Goal: Task Accomplishment & Management: Complete application form

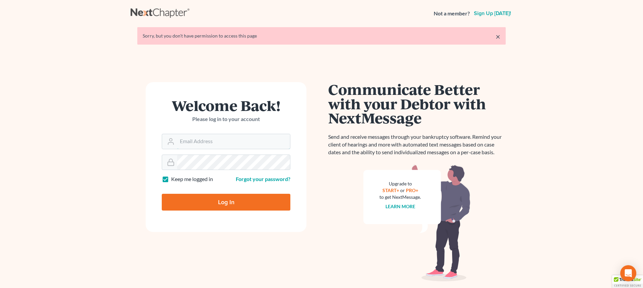
type input "[EMAIL_ADDRESS][DOMAIN_NAME]"
click at [230, 207] on input "Log In" at bounding box center [226, 201] width 129 height 17
type input "Thinking..."
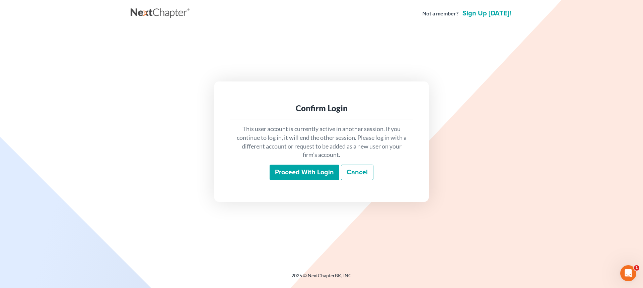
click at [284, 177] on input "Proceed with login" at bounding box center [304, 171] width 70 height 15
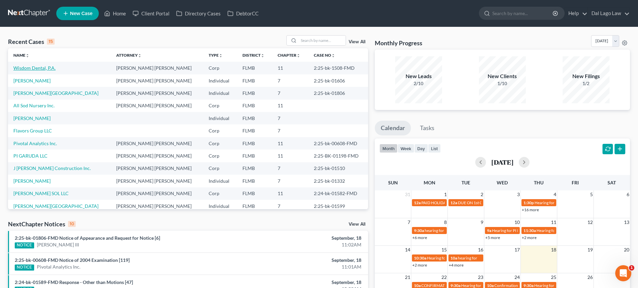
click at [43, 68] on link "Wisdom Dental, P.A." at bounding box center [34, 68] width 42 height 6
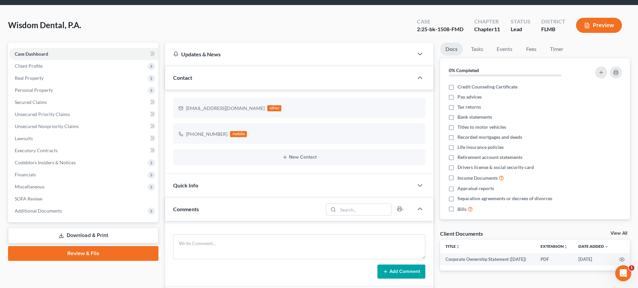
scroll to position [33, 0]
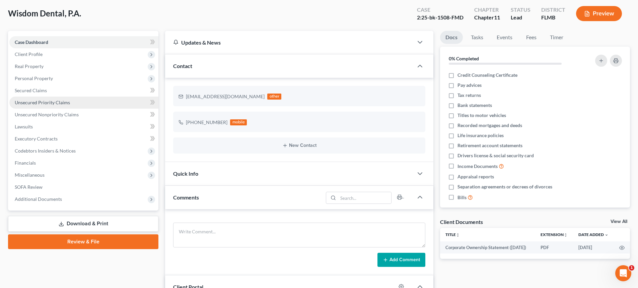
click at [74, 103] on link "Unsecured Priority Claims" at bounding box center [83, 102] width 149 height 12
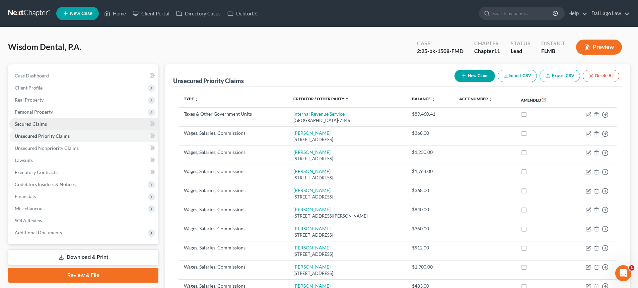
click at [46, 127] on link "Secured Claims" at bounding box center [83, 124] width 149 height 12
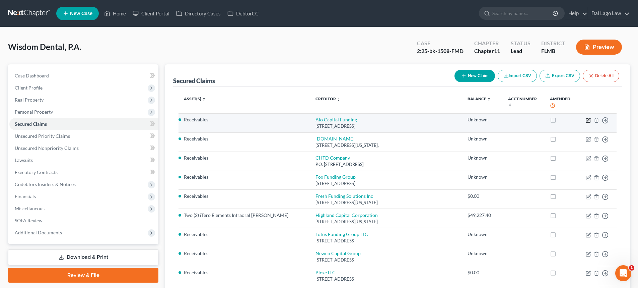
click at [587, 120] on icon "button" at bounding box center [588, 119] width 3 height 3
select select "33"
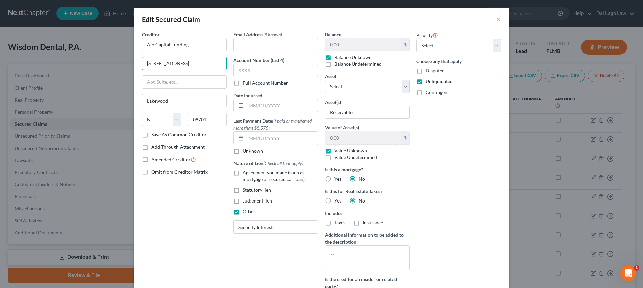
drag, startPoint x: 183, startPoint y: 64, endPoint x: 121, endPoint y: 67, distance: 62.0
click at [121, 67] on div "Edit Secured Claim × Creditor * Alo Capital Funding 1515 Pine St. Lakewood Stat…" at bounding box center [321, 144] width 643 height 288
paste input "8851 NE 29th Avenue"
type input "18851 NE 29th Avenue"
drag, startPoint x: 156, startPoint y: 102, endPoint x: 147, endPoint y: 102, distance: 9.0
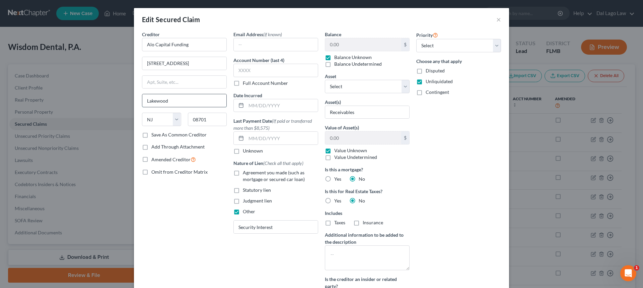
click at [147, 102] on input "Lakewood" at bounding box center [184, 100] width 84 height 13
click at [188, 101] on input "Lakewood" at bounding box center [184, 100] width 84 height 13
drag, startPoint x: 175, startPoint y: 101, endPoint x: 140, endPoint y: 102, distance: 34.8
click at [142, 102] on input "Lakewood" at bounding box center [184, 100] width 84 height 13
paste input "Aventura"
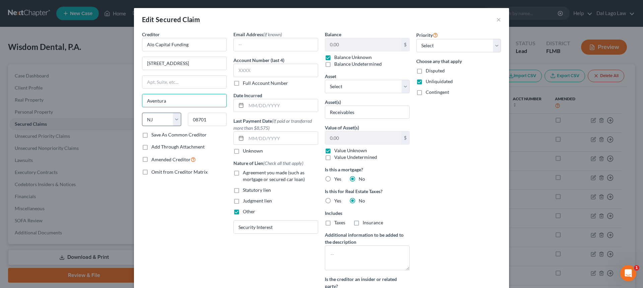
type input "Aventura"
click at [163, 119] on select "State AL AK AR AZ CA CO CT DE DC FL GA GU HI ID IL IN IA KS KY LA ME MD MA MI M…" at bounding box center [161, 118] width 39 height 13
click at [158, 119] on select "State AL AK AR AZ CA CO CT DE DC FL GA GU HI ID IL IN IA KS KY LA ME MD MA MI M…" at bounding box center [161, 118] width 39 height 13
select select "9"
click at [142, 112] on select "State AL AK AR AZ CA CO CT DE DC FL GA GU HI ID IL IN IA KS KY LA ME MD MA MI M…" at bounding box center [161, 118] width 39 height 13
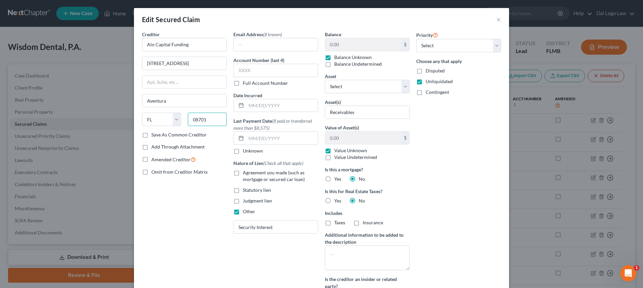
drag, startPoint x: 211, startPoint y: 118, endPoint x: 185, endPoint y: 121, distance: 25.9
click at [188, 121] on input "08701" at bounding box center [207, 118] width 39 height 13
paste input "33180"
type input "33180"
click at [197, 223] on div "Creditor * Alo Capital Funding 18851 NE 29th Avenue Aventura State AL AK AR AZ …" at bounding box center [184, 167] width 91 height 273
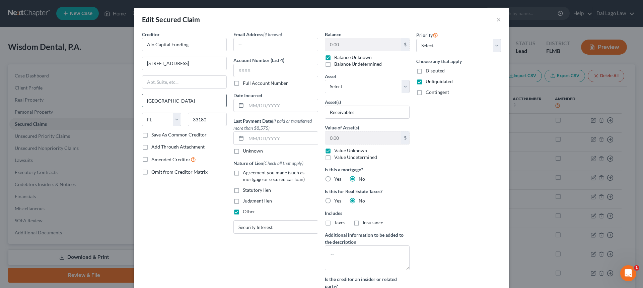
drag, startPoint x: 168, startPoint y: 101, endPoint x: 142, endPoint y: 100, distance: 26.5
click at [142, 100] on input "Miami" at bounding box center [184, 100] width 84 height 13
paste input "Aventura"
type input "Aventura"
click at [186, 198] on div "Creditor * Alo Capital Funding 18851 NE 29th Avenue Aventura State AL AK AR AZ …" at bounding box center [184, 167] width 91 height 273
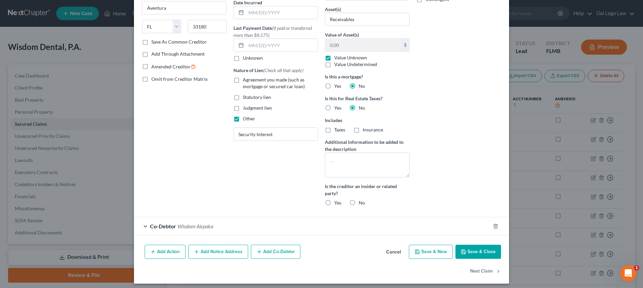
scroll to position [96, 0]
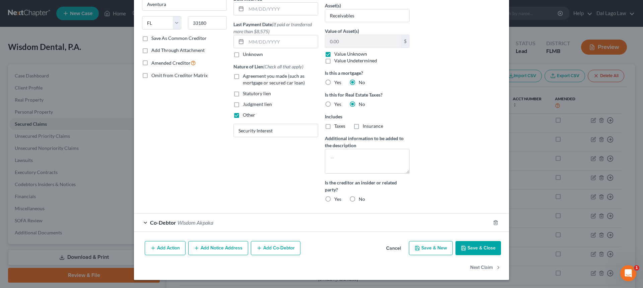
click at [476, 245] on button "Save & Close" at bounding box center [478, 248] width 46 height 14
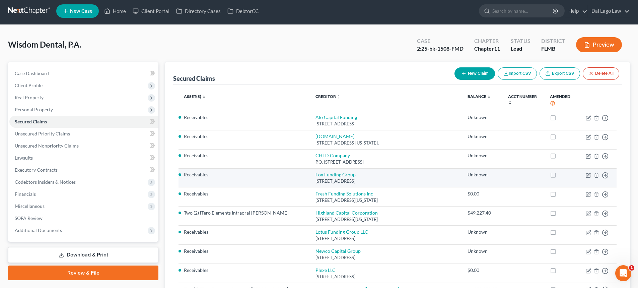
scroll to position [0, 0]
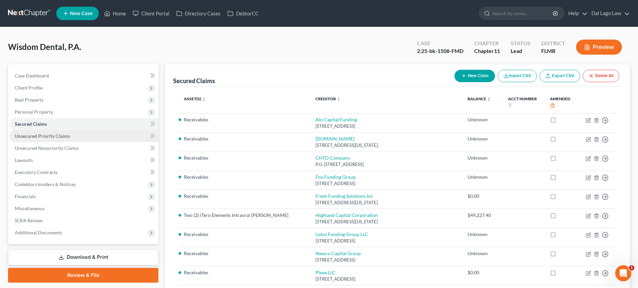
click at [45, 137] on span "Unsecured Priority Claims" at bounding box center [42, 136] width 55 height 6
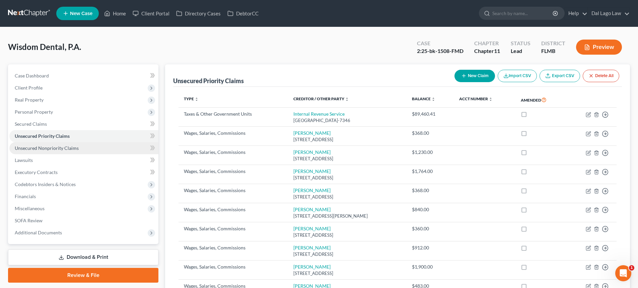
click at [72, 146] on span "Unsecured Nonpriority Claims" at bounding box center [47, 148] width 64 height 6
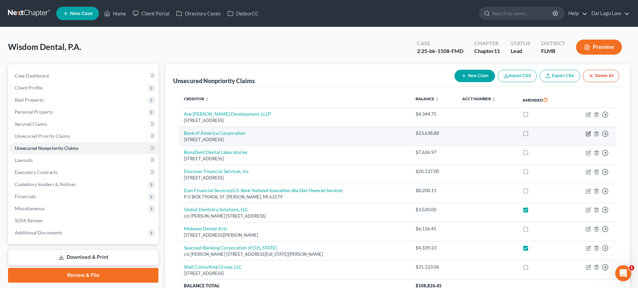
click at [587, 134] on icon "button" at bounding box center [587, 133] width 5 height 5
select select "7"
select select "11"
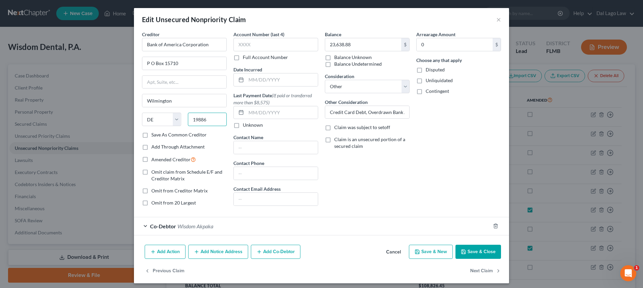
click at [188, 120] on input "19886" at bounding box center [207, 118] width 39 height 13
paste input "50-5710"
type input "19850-5710"
click at [482, 252] on button "Save & Close" at bounding box center [478, 251] width 46 height 14
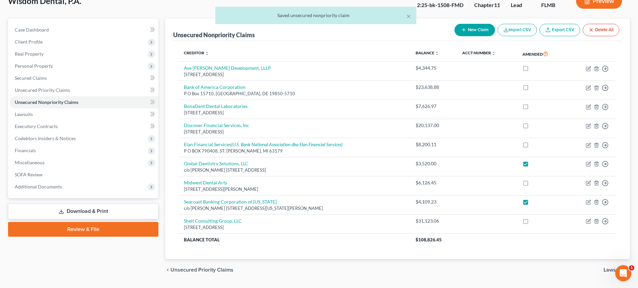
scroll to position [30, 0]
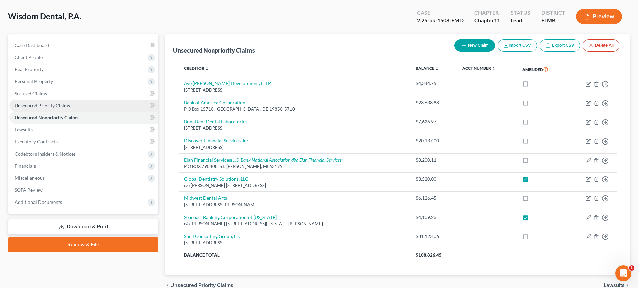
click at [44, 105] on span "Unsecured Priority Claims" at bounding box center [42, 105] width 55 height 6
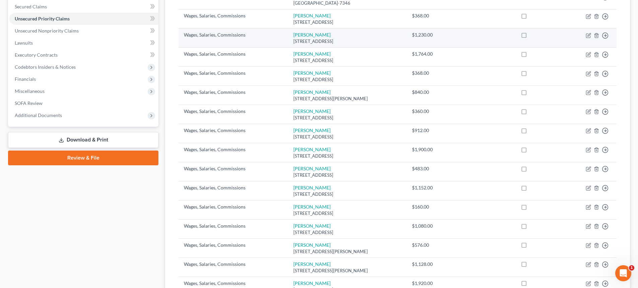
scroll to position [134, 0]
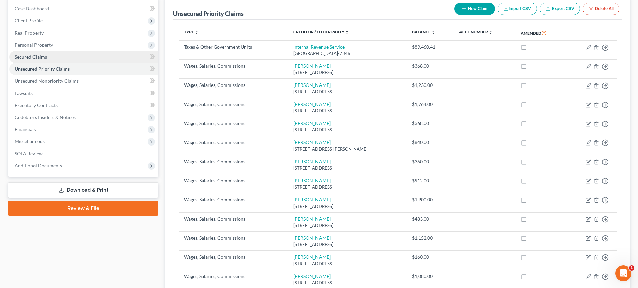
click at [67, 58] on link "Secured Claims" at bounding box center [83, 57] width 149 height 12
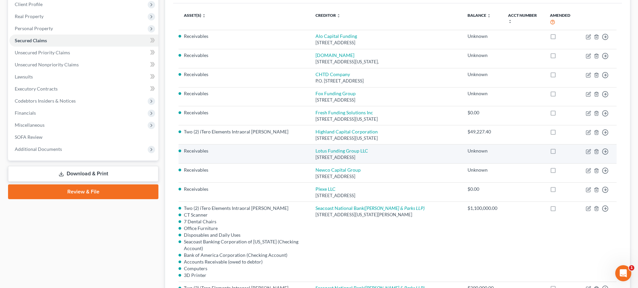
scroll to position [100, 0]
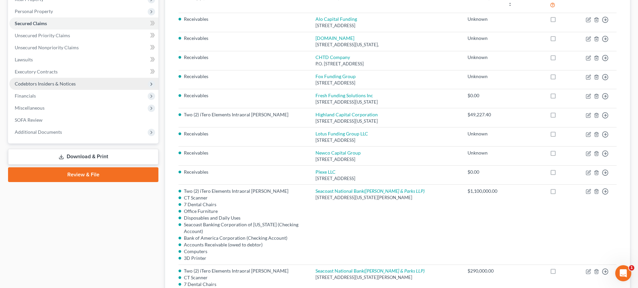
click at [43, 82] on span "Codebtors Insiders & Notices" at bounding box center [45, 84] width 61 height 6
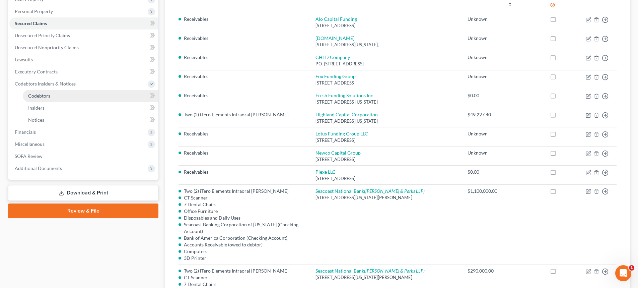
click at [40, 100] on link "Codebtors" at bounding box center [91, 96] width 136 height 12
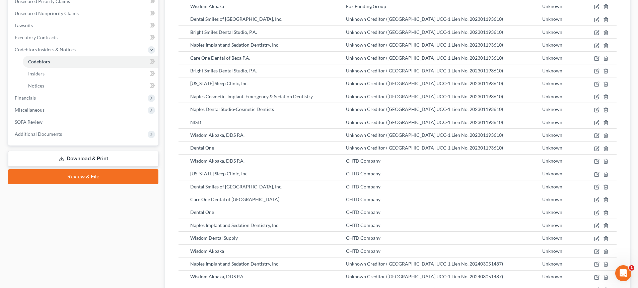
scroll to position [134, 0]
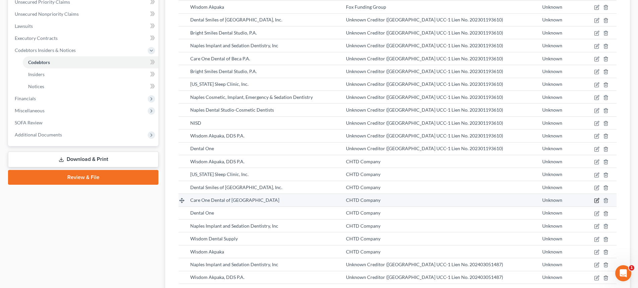
click at [596, 199] on icon "button" at bounding box center [596, 199] width 5 height 5
select select "9"
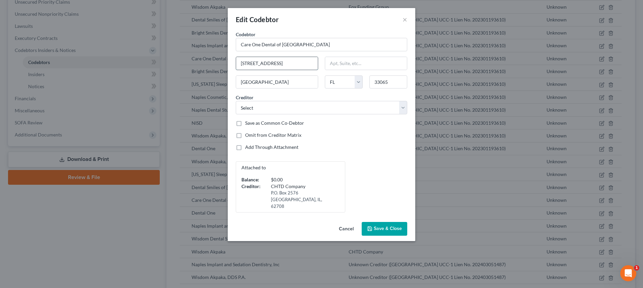
drag, startPoint x: 305, startPoint y: 63, endPoint x: 238, endPoint y: 65, distance: 67.0
click at [238, 65] on input "9750 NW 33rd St #217" at bounding box center [277, 63] width 82 height 13
paste input "2275 S Federal Highway"
type input "2275 S Federal Highway"
click at [372, 67] on input "text" at bounding box center [366, 63] width 82 height 13
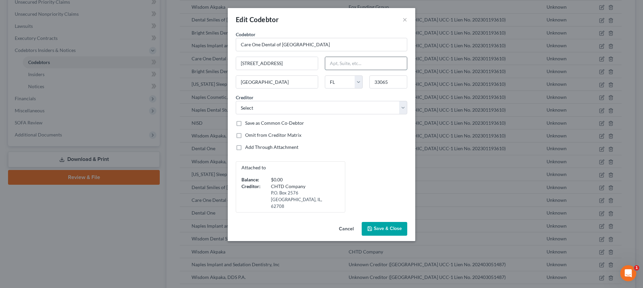
paste input "Suite 310"
type input "Suite 310"
drag, startPoint x: 282, startPoint y: 81, endPoint x: 234, endPoint y: 83, distance: 48.3
click at [234, 83] on div "Pompano Beach" at bounding box center [276, 81] width 89 height 13
paste input "Delray"
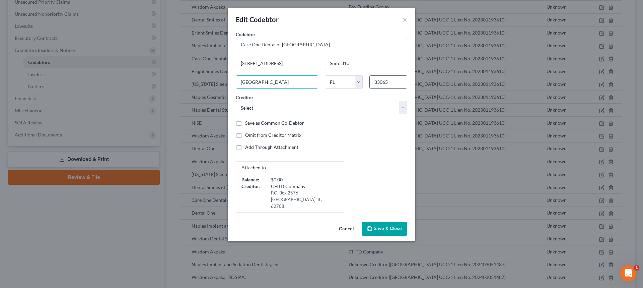
type input "Delray Beach"
click at [400, 82] on input "33065" at bounding box center [388, 81] width 38 height 13
type input "33483"
click at [384, 226] on span "Save & Close" at bounding box center [388, 229] width 28 height 6
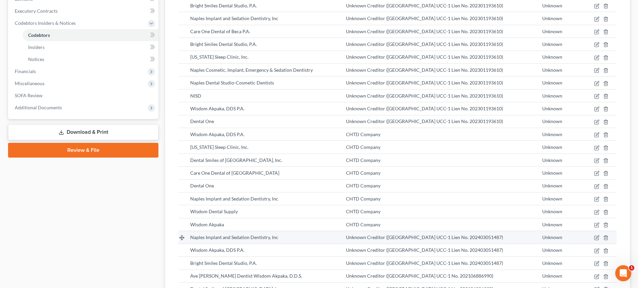
scroll to position [167, 0]
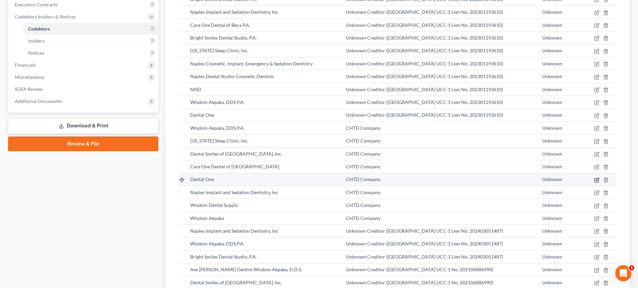
click at [597, 180] on icon "button" at bounding box center [596, 179] width 5 height 5
select select "45"
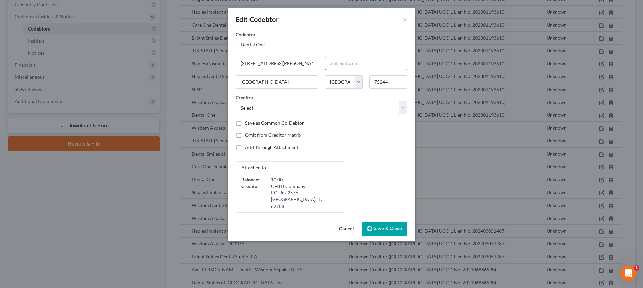
click at [338, 66] on input "text" at bounding box center [366, 63] width 82 height 13
paste input "Suite 110"
type input "Suite 110"
click at [380, 226] on span "Save & Close" at bounding box center [388, 229] width 28 height 6
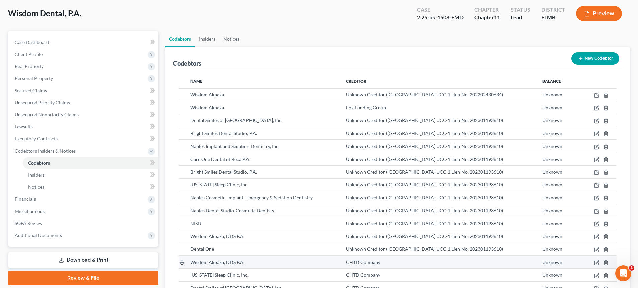
scroll to position [67, 0]
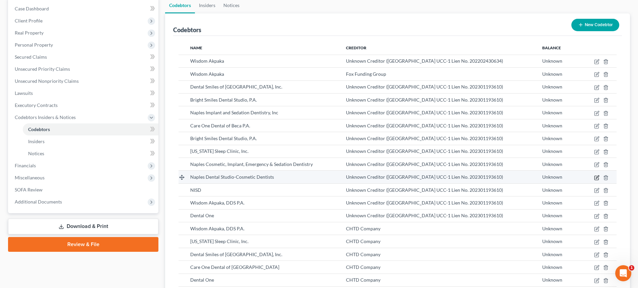
click at [595, 179] on icon "button" at bounding box center [596, 177] width 5 height 5
select select "9"
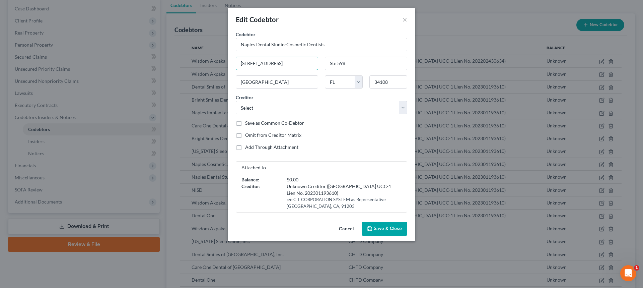
drag, startPoint x: 297, startPoint y: 67, endPoint x: 229, endPoint y: 67, distance: 67.9
click at [229, 67] on div "Codebtor * Naples Dental Studio-Cosmetic Dentists Codebtor * Naples Dental Stud…" at bounding box center [321, 125] width 187 height 188
paste input "730 Goodlette Rd"
type input "730 Goodlette Rd N"
drag, startPoint x: 364, startPoint y: 67, endPoint x: 338, endPoint y: 68, distance: 25.5
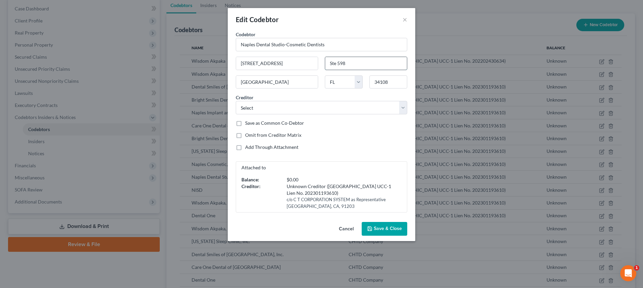
click at [318, 68] on div "Codebtor * Naples Dental Studio-Cosmetic Dentists Codebtor * Naples Dental Stud…" at bounding box center [321, 121] width 178 height 181
paste input "uite 206"
type input "Suite 206"
click at [397, 83] on input "34108" at bounding box center [388, 81] width 38 height 13
type input "34102"
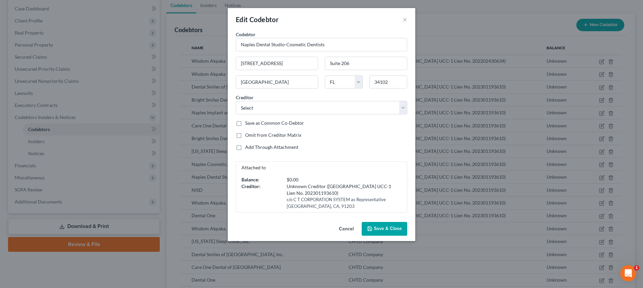
click at [378, 226] on span "Save & Close" at bounding box center [388, 229] width 28 height 6
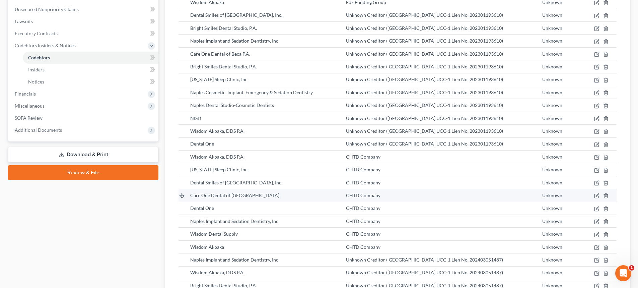
scroll to position [100, 0]
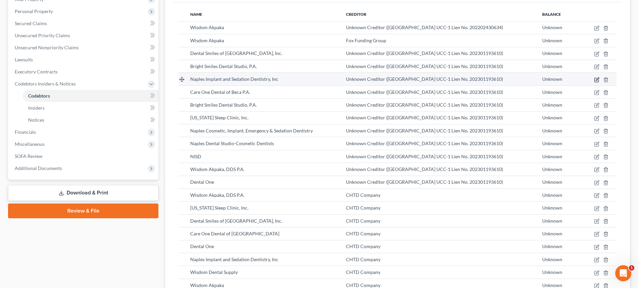
click at [599, 80] on icon "button" at bounding box center [596, 79] width 5 height 5
select select "9"
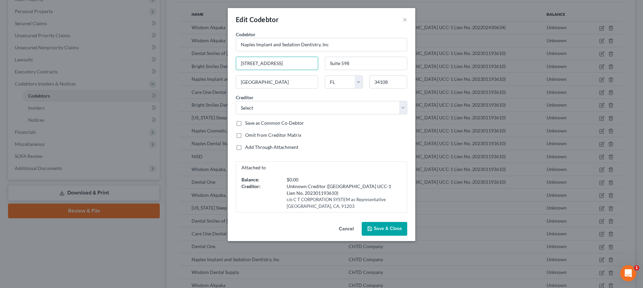
drag, startPoint x: 300, startPoint y: 61, endPoint x: 224, endPoint y: 67, distance: 76.9
click at [214, 67] on div "Edit Codebtor × Codebtor * Naples Implant and Sedation Dentistry, Inc Codebtor …" at bounding box center [321, 144] width 643 height 288
paste input "5064 Annunciation Circle"
type input "5064 Annunciation Circle"
drag, startPoint x: 337, startPoint y: 62, endPoint x: 317, endPoint y: 62, distance: 20.1
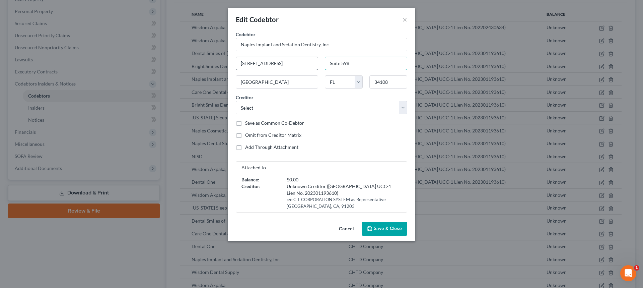
click at [310, 62] on div "Codebtor * Naples Implant and Sedation Dentistry, Inc Codebtor * Naples Implant…" at bounding box center [321, 121] width 178 height 181
paste input "101"
type input "Suite 101"
drag, startPoint x: 273, startPoint y: 85, endPoint x: 252, endPoint y: 82, distance: 20.6
click at [252, 82] on input "Naples" at bounding box center [277, 82] width 82 height 13
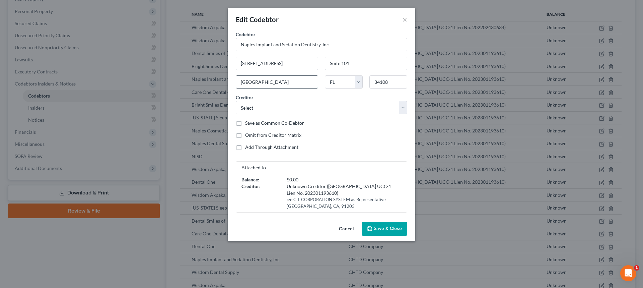
click at [257, 83] on input "Naples" at bounding box center [277, 82] width 82 height 13
drag, startPoint x: 255, startPoint y: 83, endPoint x: 234, endPoint y: 84, distance: 21.8
click at [233, 84] on div "Naples" at bounding box center [276, 81] width 89 height 13
paste input "Ave Maria"
type input "Ave Maria"
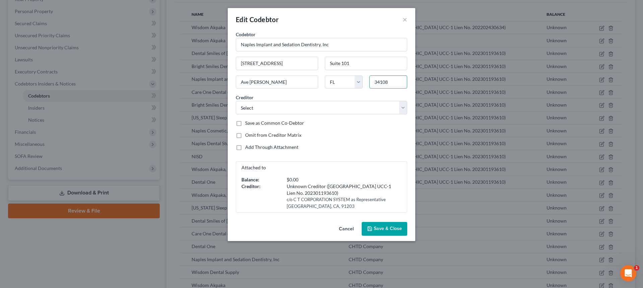
click at [369, 81] on div "34108" at bounding box center [388, 81] width 45 height 13
paste input "42"
type input "34142"
click at [396, 229] on span "Save & Close" at bounding box center [388, 229] width 28 height 6
type input "Immokalee"
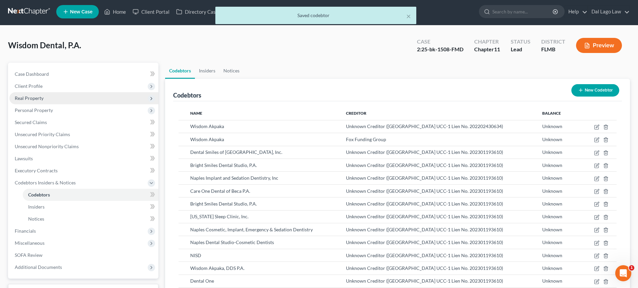
scroll to position [0, 0]
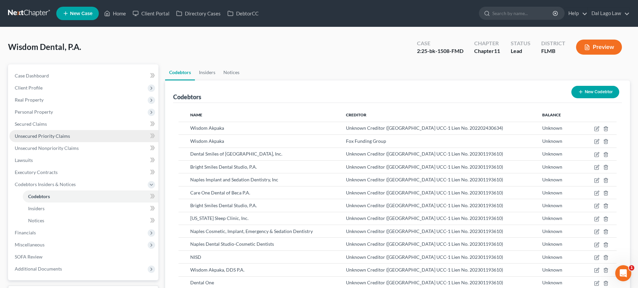
click at [63, 139] on link "Unsecured Priority Claims" at bounding box center [83, 136] width 149 height 12
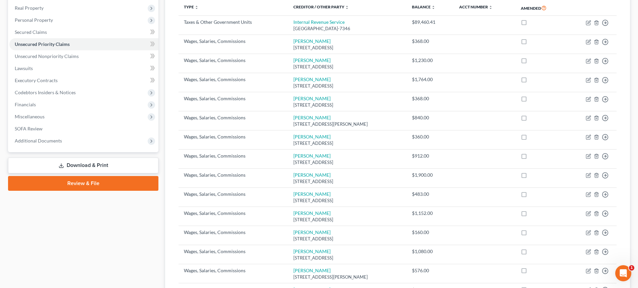
scroll to position [25, 0]
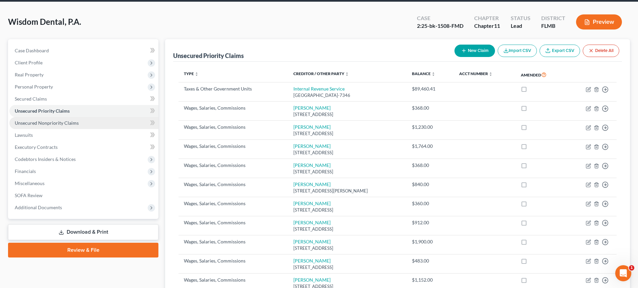
click at [69, 125] on span "Unsecured Nonpriority Claims" at bounding box center [47, 123] width 64 height 6
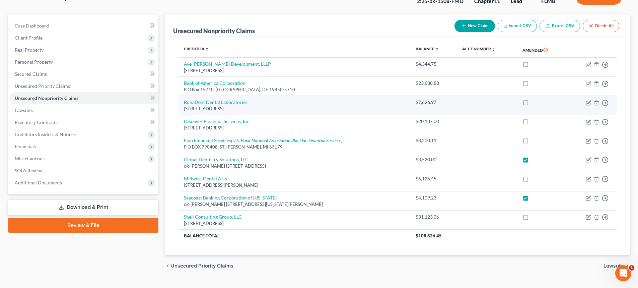
scroll to position [64, 0]
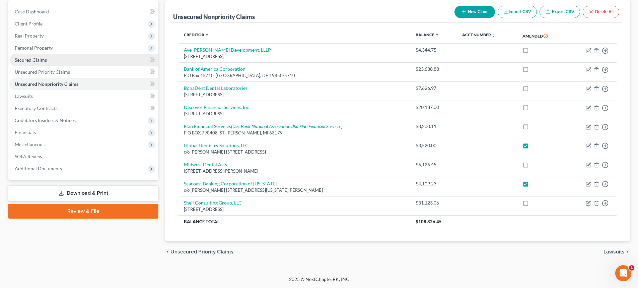
click at [37, 58] on span "Secured Claims" at bounding box center [31, 60] width 32 height 6
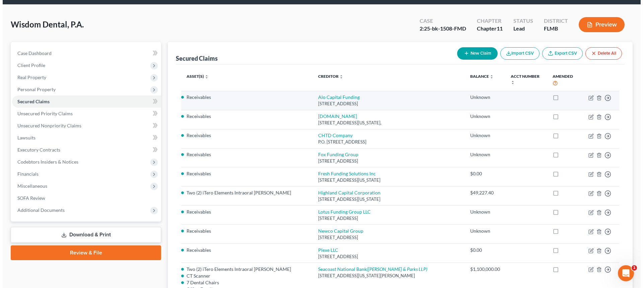
scroll to position [33, 0]
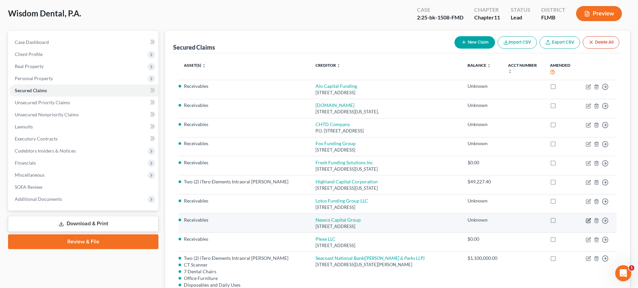
click at [590, 220] on icon "button" at bounding box center [588, 220] width 4 height 4
select select "35"
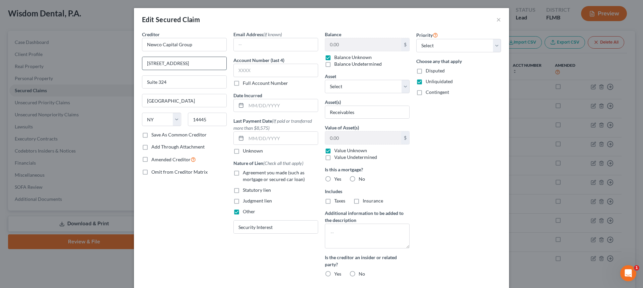
drag, startPoint x: 200, startPoint y: 64, endPoint x: 153, endPoint y: 65, distance: 47.2
click at [125, 65] on div "Edit Secured Claim × Creditor * Newco Capital Group 333 W Commercial st Suite 3…" at bounding box center [321, 144] width 643 height 288
paste input "1545 Route 202"
type input "1545 Route 202"
drag, startPoint x: 178, startPoint y: 84, endPoint x: 140, endPoint y: 83, distance: 38.5
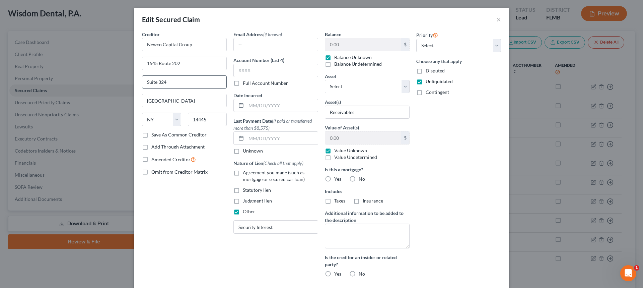
click at [115, 86] on div "Edit Secured Claim × Creditor * Newco Capital Group 1545 Route 202 Suite 324 Ea…" at bounding box center [321, 144] width 643 height 288
paste input "101"
type input "Suite 101"
drag, startPoint x: 180, startPoint y: 102, endPoint x: 133, endPoint y: 102, distance: 46.5
click at [134, 102] on div "Creditor * Newco Capital Group 1545 Route 202 Suite 101 East Rochester State AL…" at bounding box center [321, 172] width 375 height 282
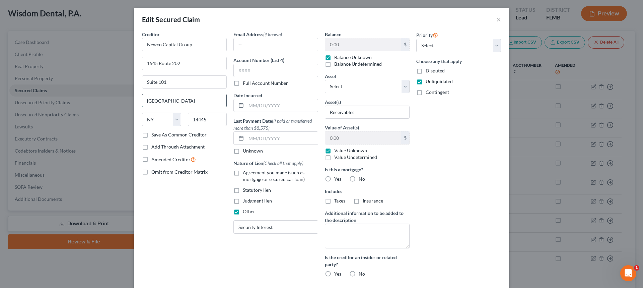
paste input "Pomona"
type input "Pomona"
drag, startPoint x: 211, startPoint y: 118, endPoint x: 155, endPoint y: 118, distance: 55.9
click at [155, 118] on div "State AL AK AR AZ CA CO CT DE DC FL GA GU HI ID IL IN IA KS KY LA ME MD MA MI M…" at bounding box center [184, 121] width 91 height 19
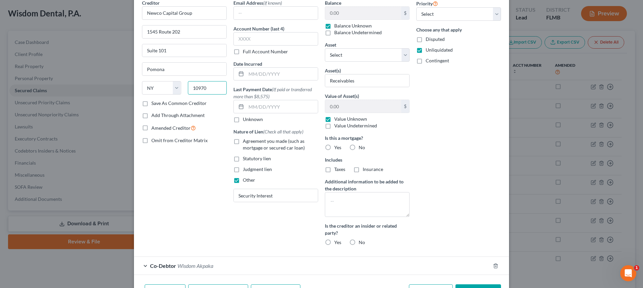
scroll to position [75, 0]
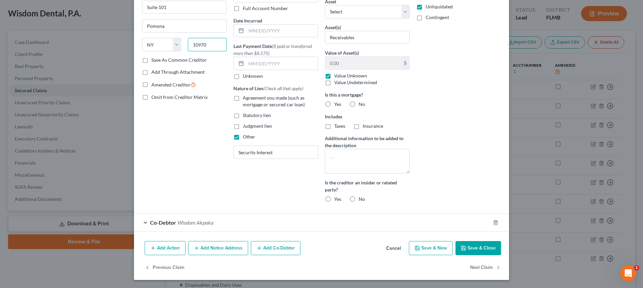
type input "10970"
click at [471, 247] on button "Save & Close" at bounding box center [478, 248] width 46 height 14
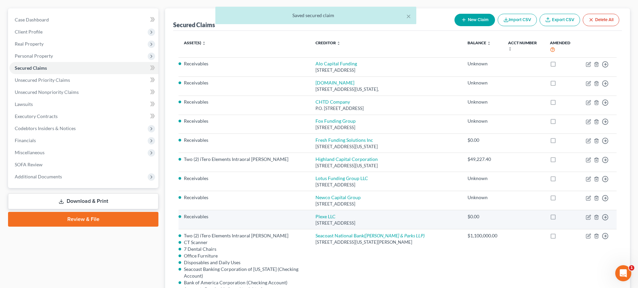
scroll to position [0, 0]
